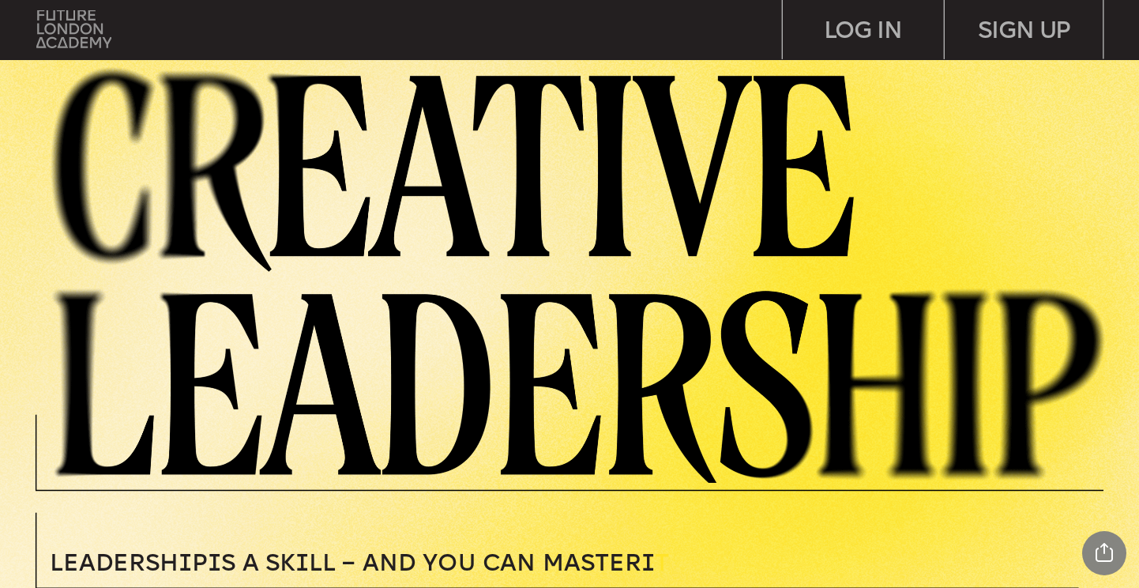
click at [75, 28] on img at bounding box center [73, 29] width 74 height 38
click at [41, 36] on img at bounding box center [73, 29] width 74 height 38
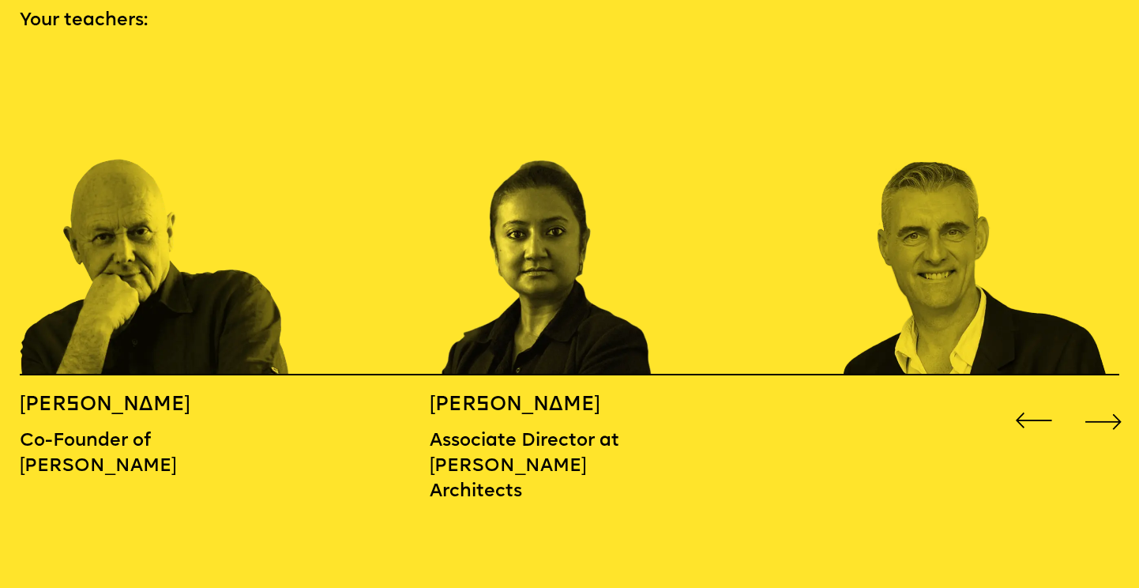
scroll to position [1744, 0]
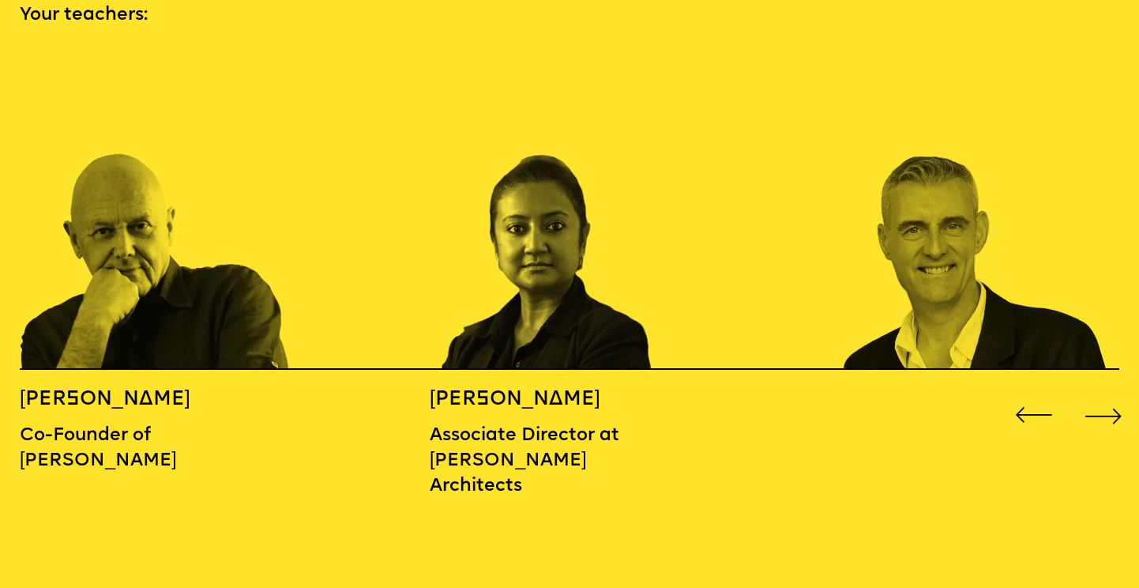
click at [1106, 393] on div "Next slide" at bounding box center [1104, 416] width 46 height 46
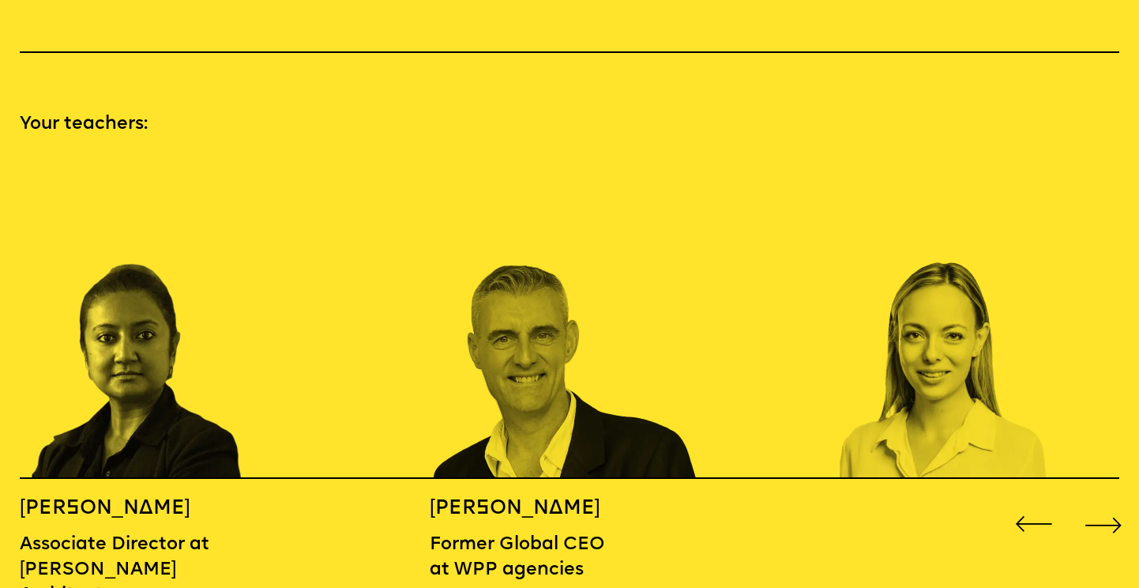
scroll to position [1633, 0]
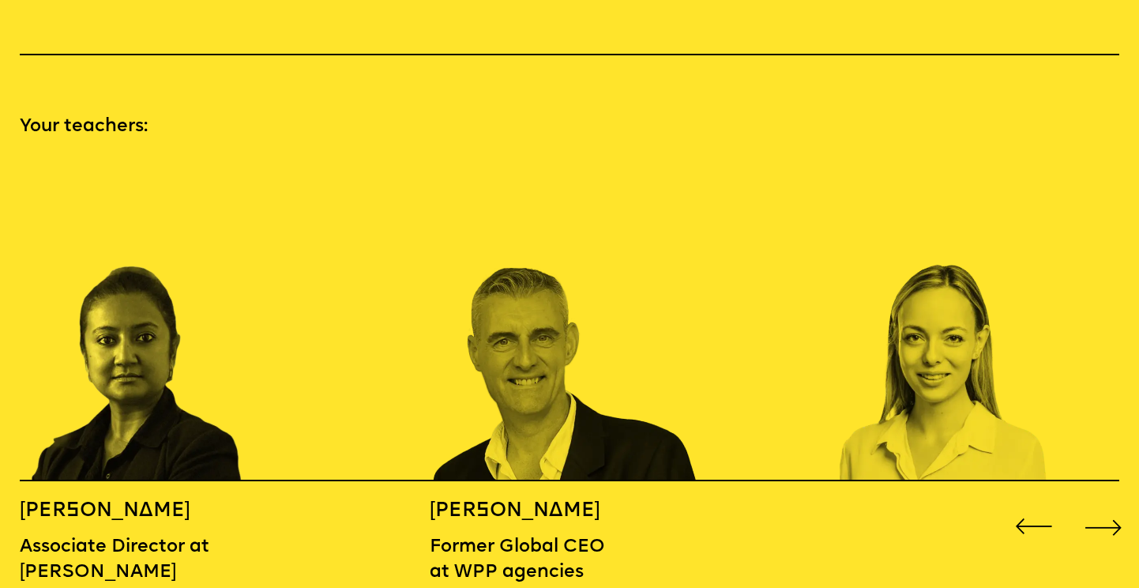
click at [1097, 507] on div "Next slide" at bounding box center [1104, 527] width 46 height 46
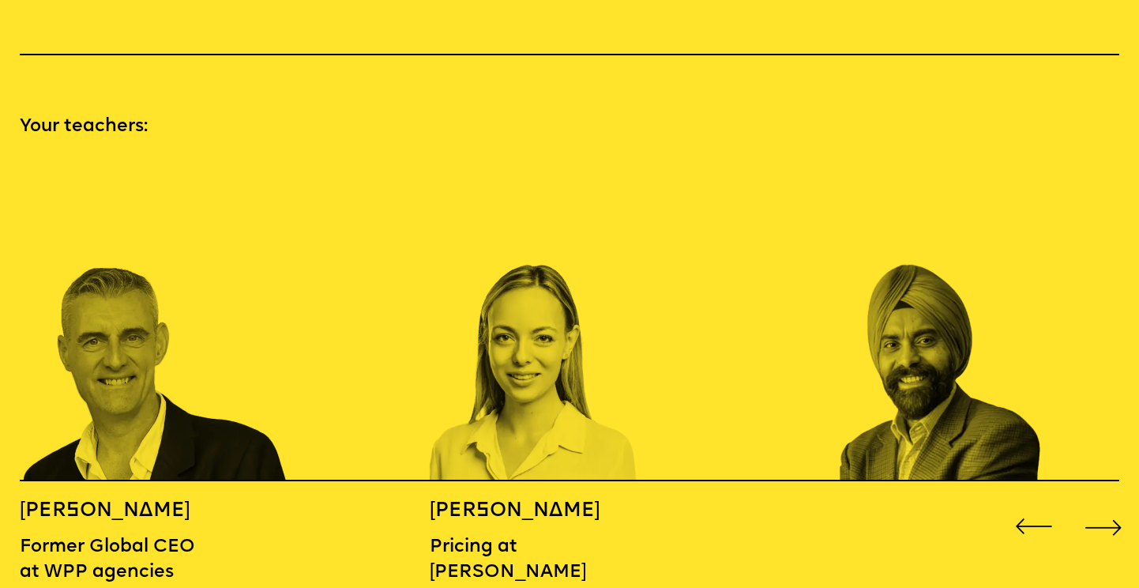
click at [1106, 510] on div "Next slide" at bounding box center [1104, 527] width 46 height 46
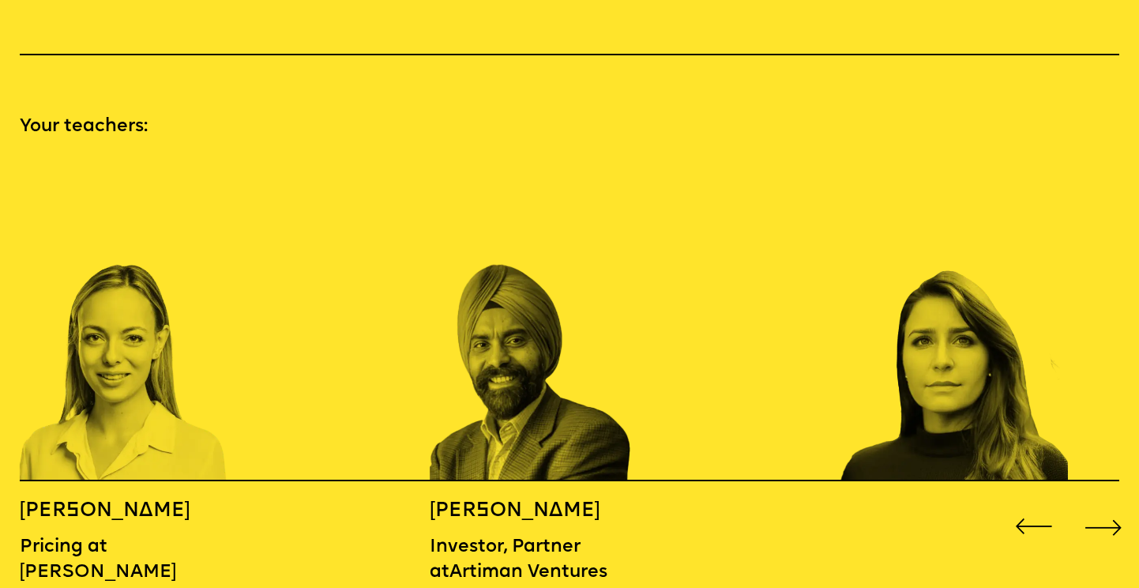
click at [1106, 510] on div "Next slide" at bounding box center [1104, 527] width 46 height 46
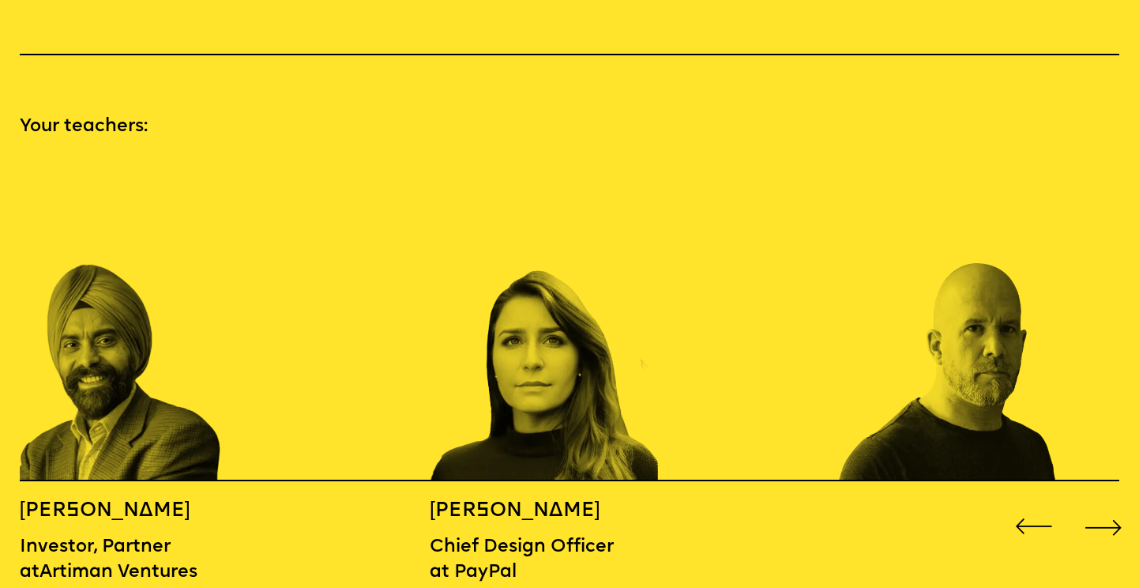
click at [1106, 510] on div "Next slide" at bounding box center [1104, 527] width 46 height 46
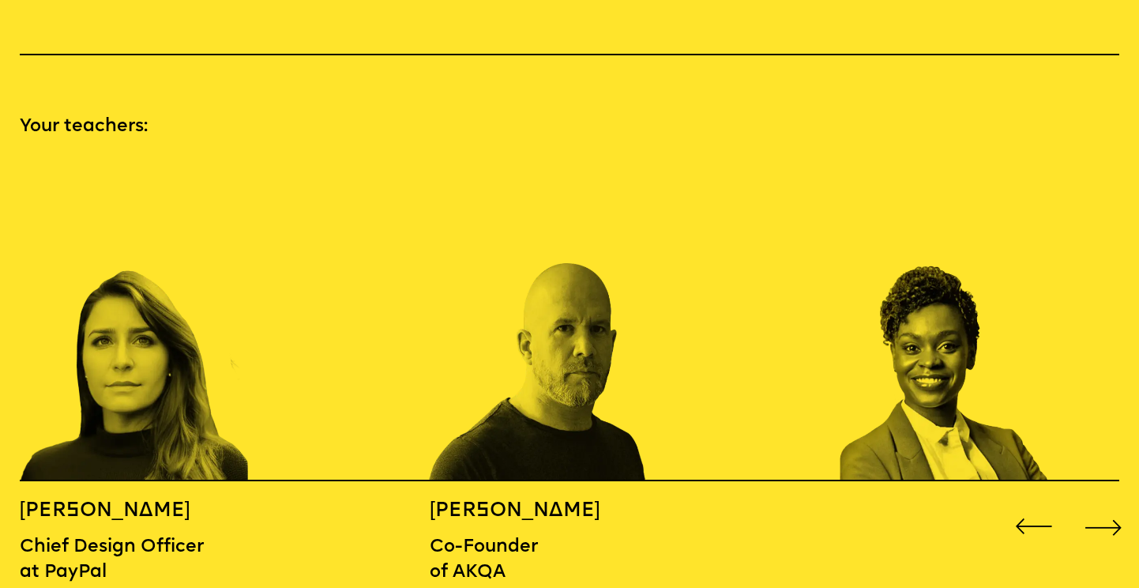
click at [1106, 510] on div "Next slide" at bounding box center [1104, 527] width 46 height 46
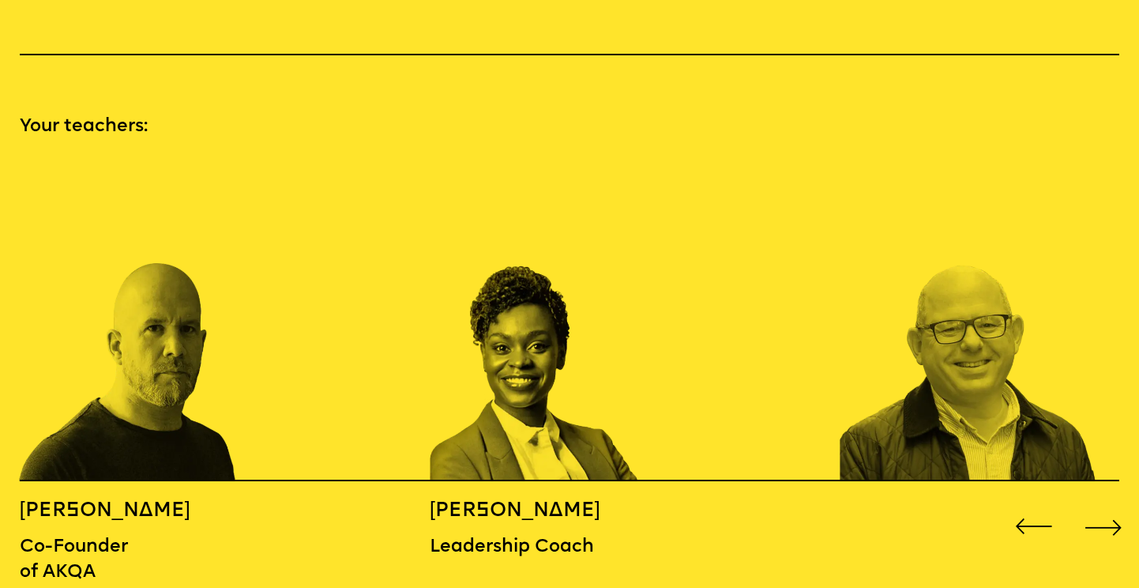
click at [1106, 510] on div "Next slide" at bounding box center [1104, 527] width 46 height 46
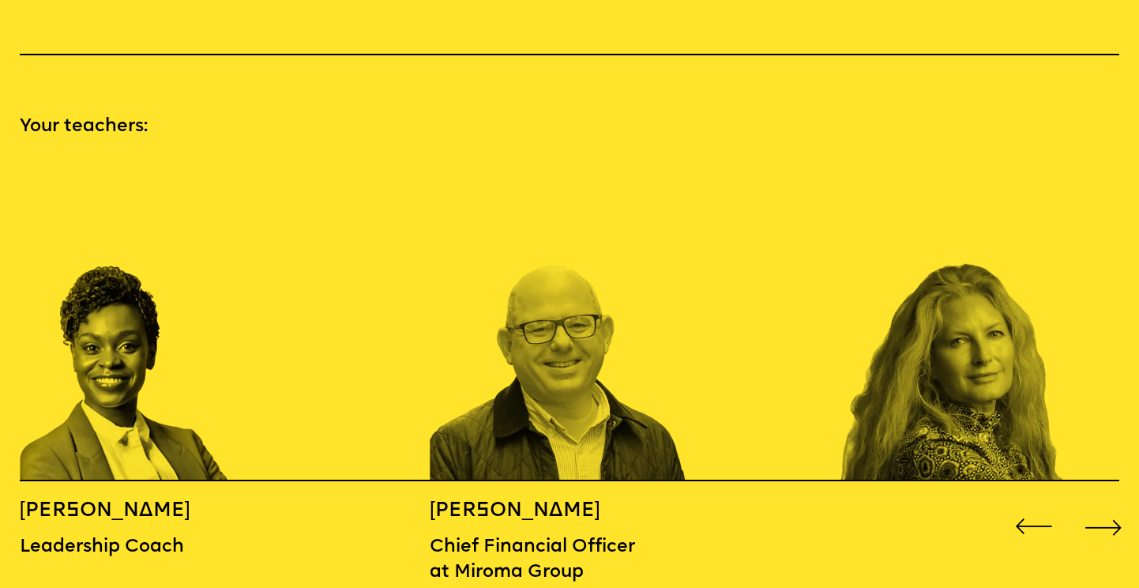
click at [1106, 510] on div "Next slide" at bounding box center [1104, 527] width 46 height 46
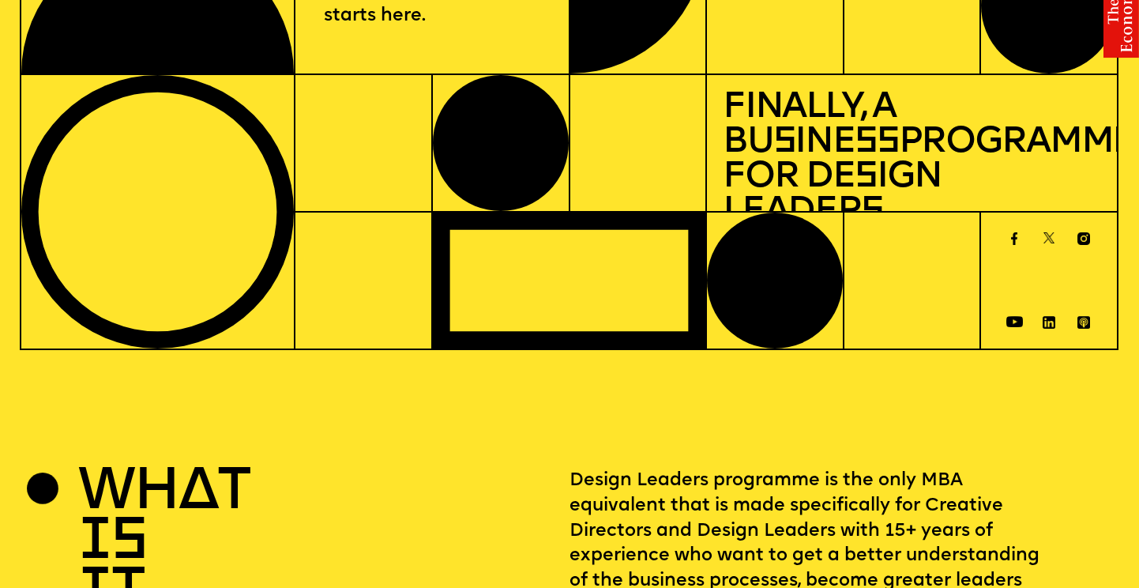
scroll to position [0, 0]
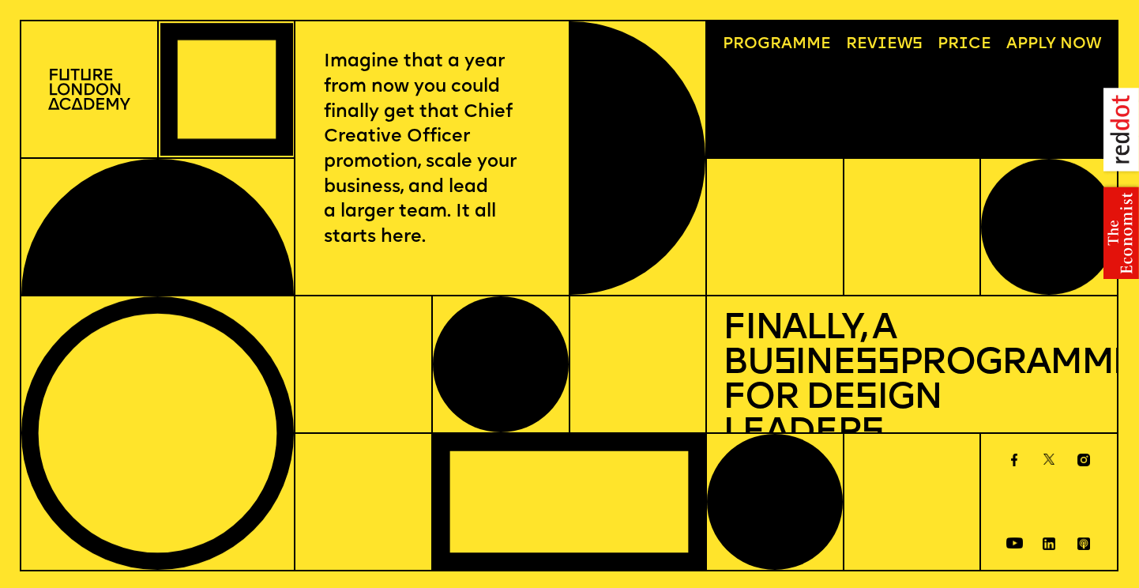
click at [792, 40] on span "a" at bounding box center [786, 44] width 11 height 16
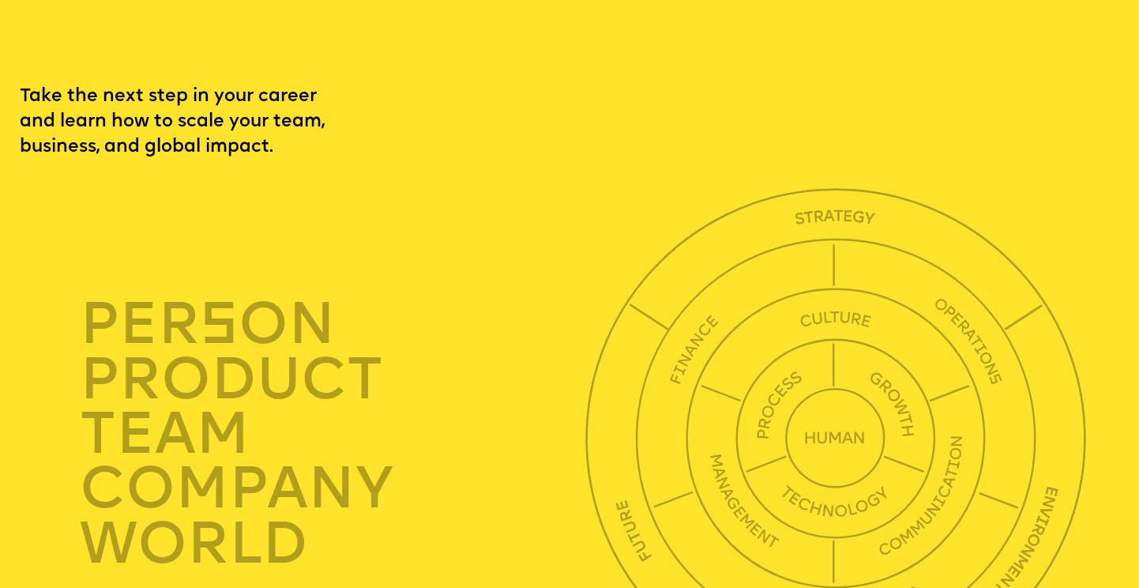
scroll to position [3900, 0]
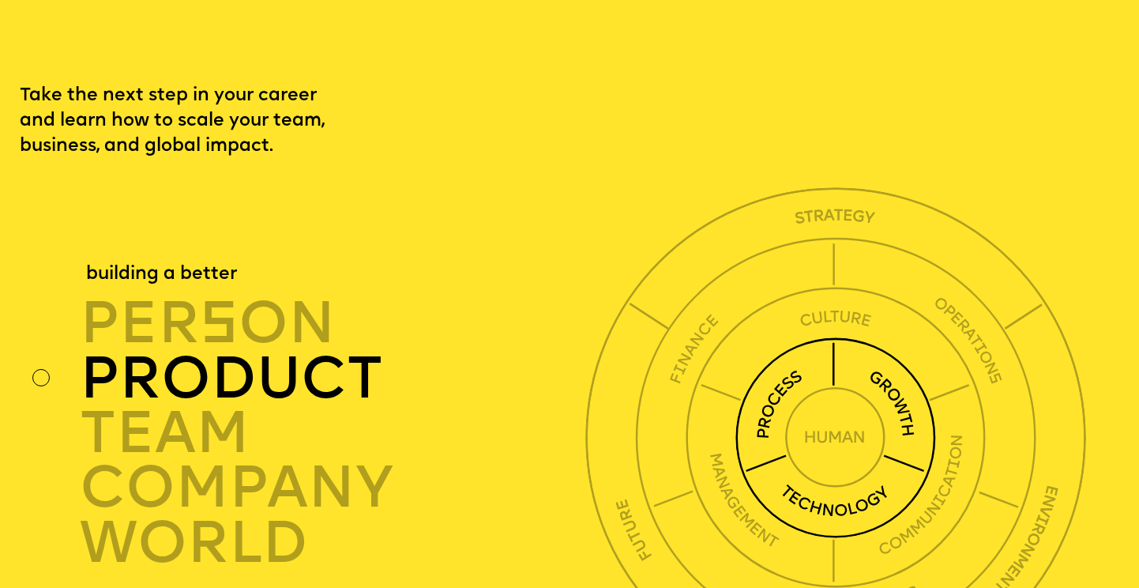
click at [887, 354] on img at bounding box center [836, 437] width 201 height 201
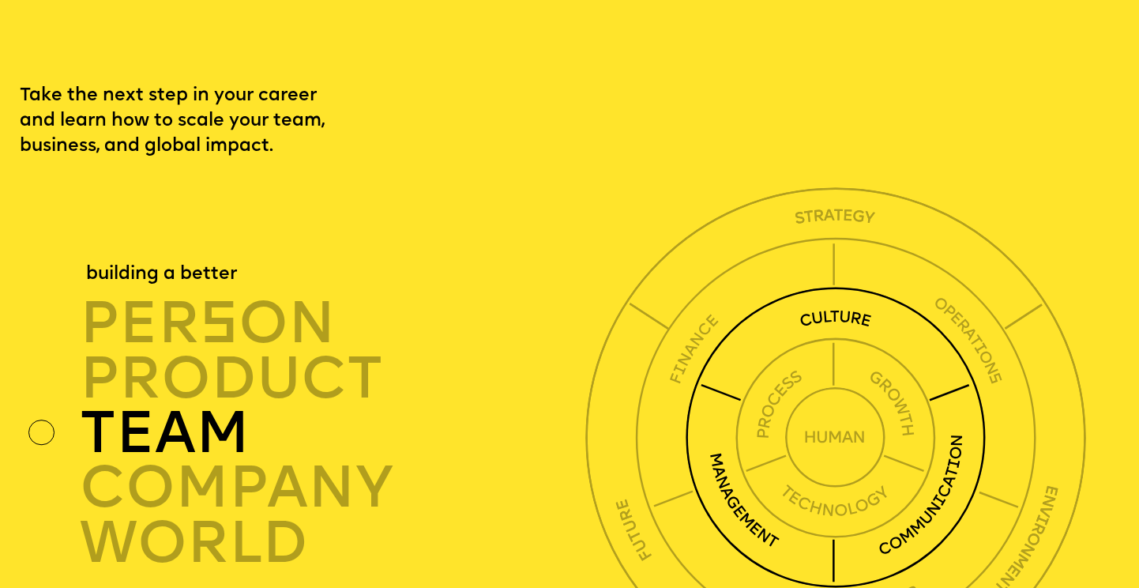
click at [827, 287] on img at bounding box center [836, 437] width 301 height 301
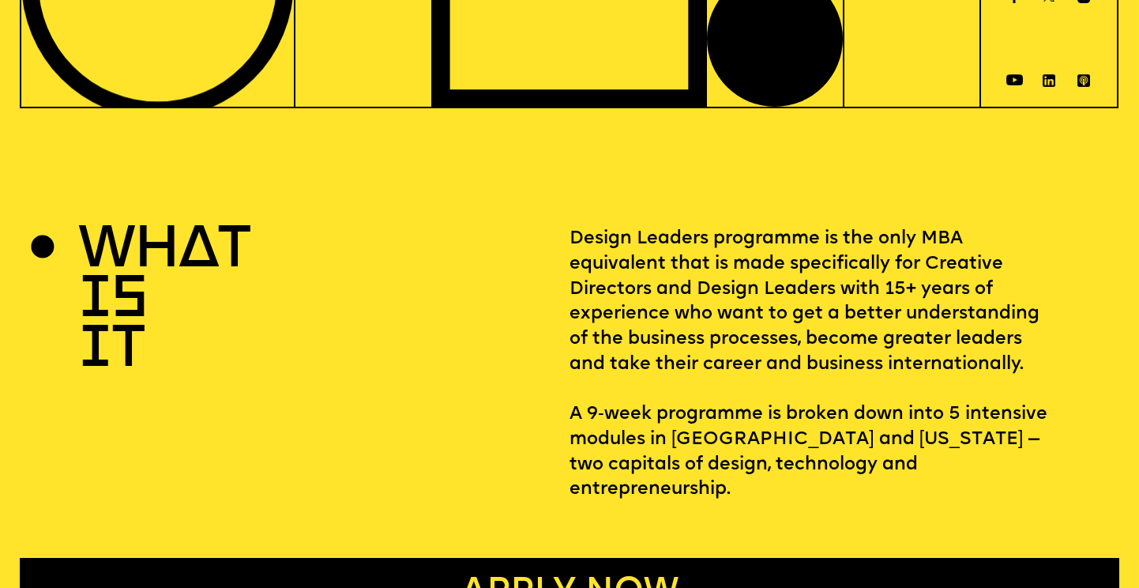
scroll to position [0, 0]
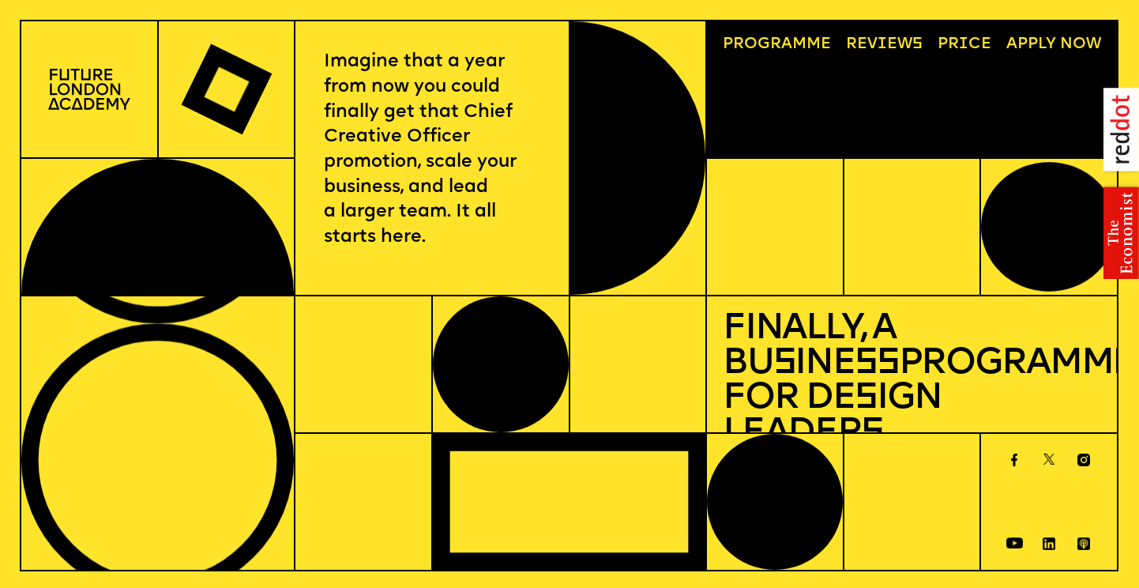
click at [858, 41] on link "Reviews" at bounding box center [884, 45] width 92 height 32
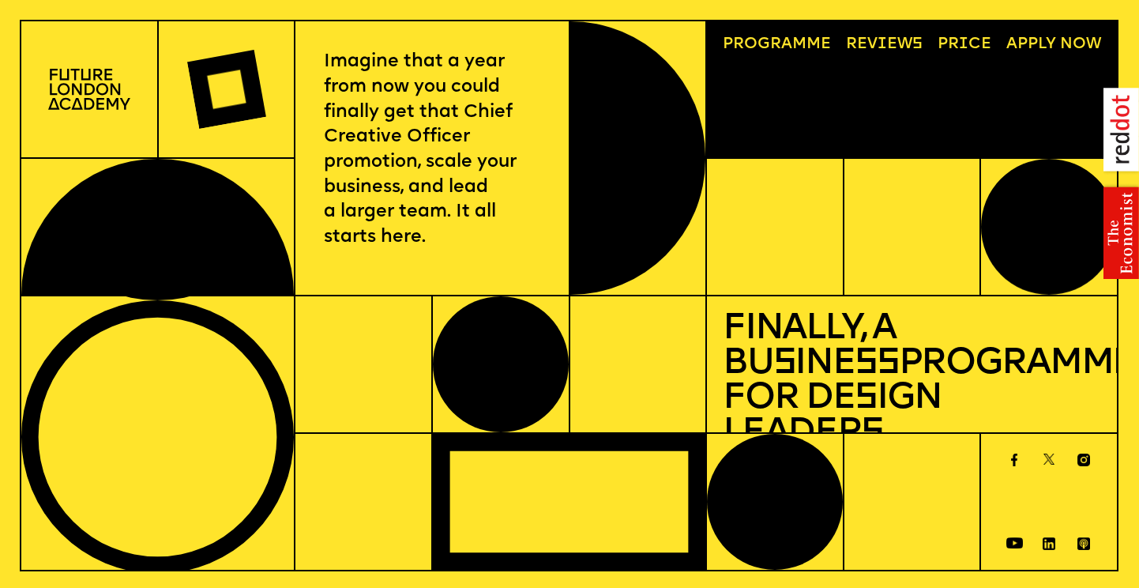
click at [80, 107] on img at bounding box center [89, 90] width 82 height 42
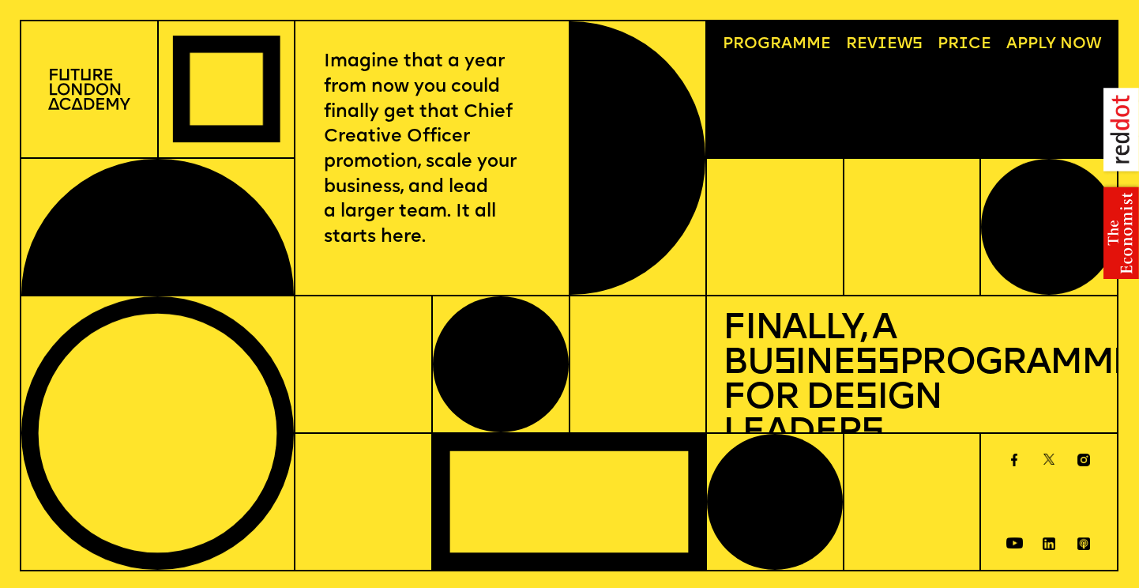
click at [83, 85] on img at bounding box center [89, 90] width 82 height 42
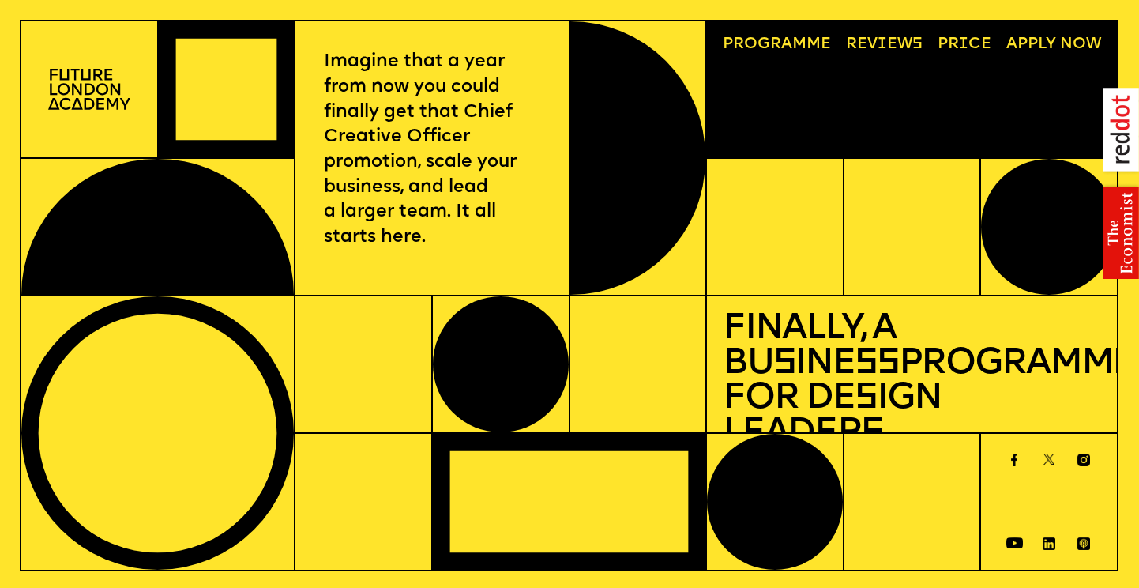
click at [86, 77] on img at bounding box center [89, 90] width 82 height 42
click at [757, 47] on link "Progr a mme" at bounding box center [777, 45] width 124 height 32
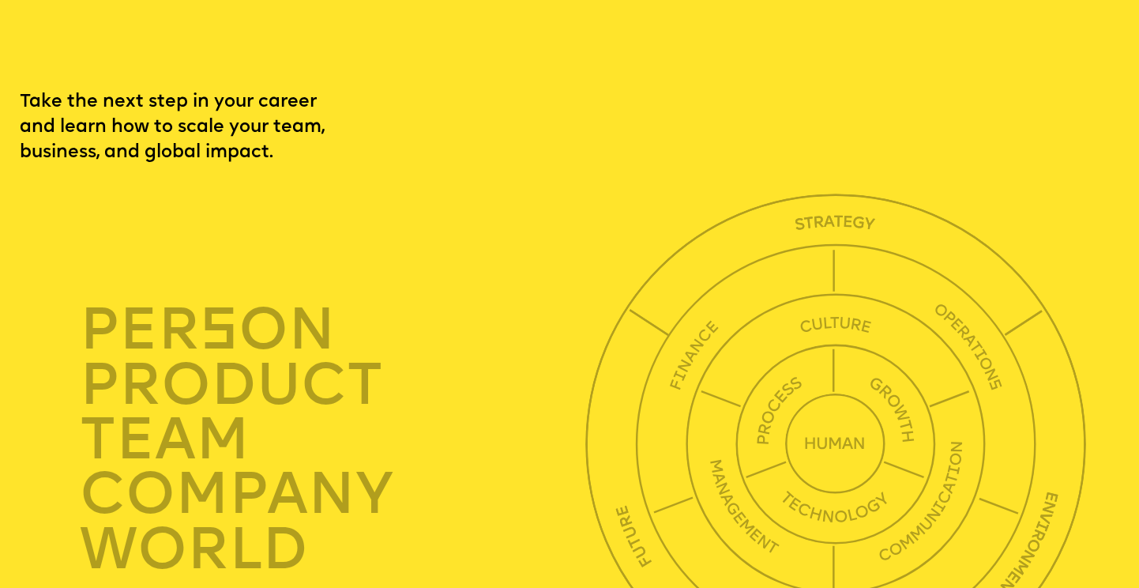
scroll to position [3900, 0]
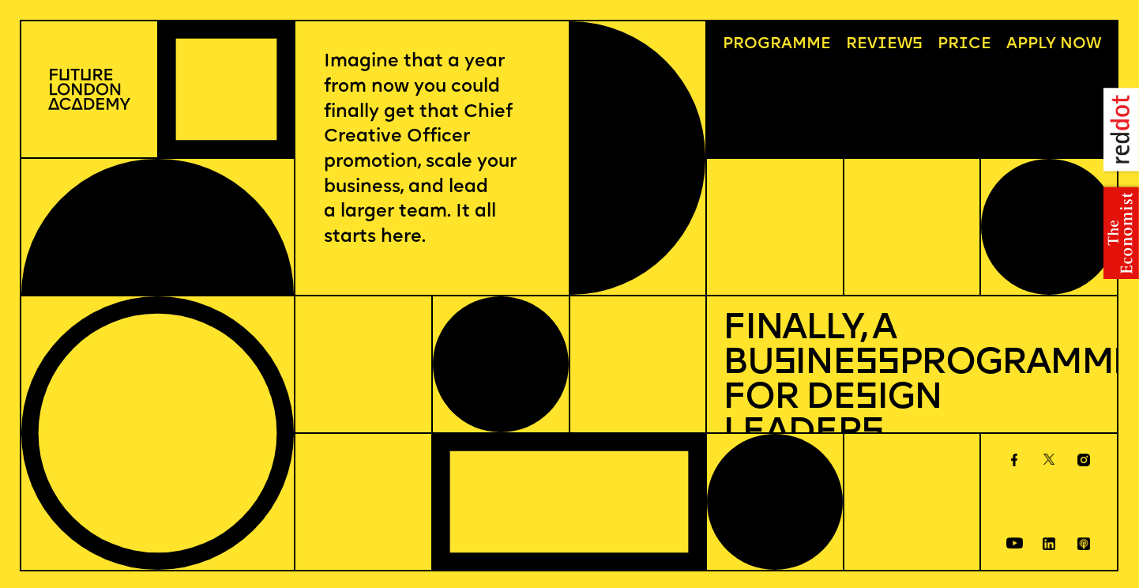
click at [99, 85] on img at bounding box center [89, 90] width 82 height 42
click at [58, 101] on img at bounding box center [89, 90] width 82 height 42
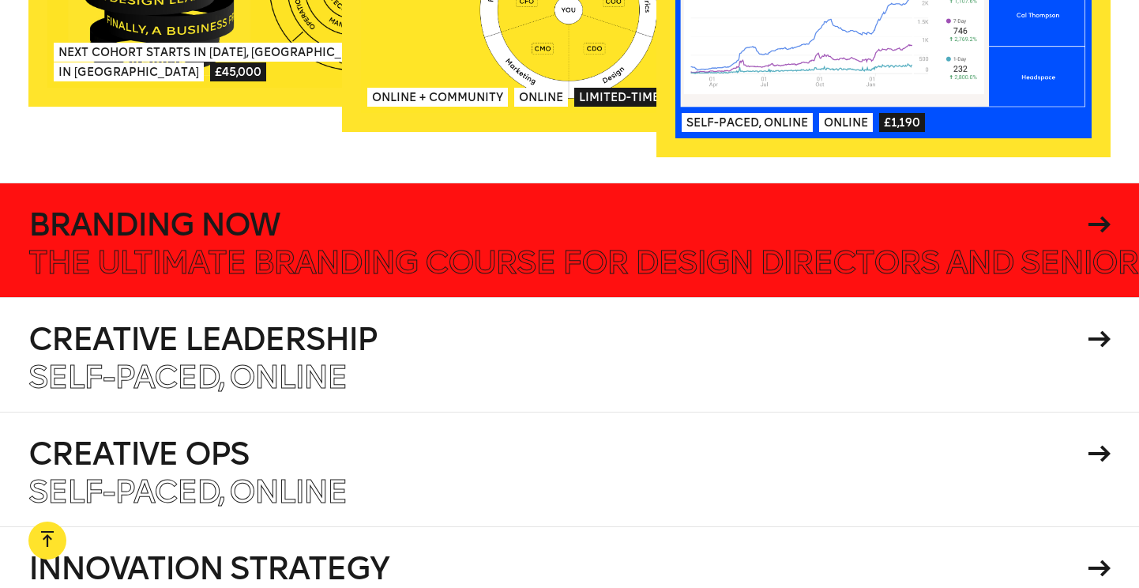
scroll to position [2609, 0]
